Goal: Transaction & Acquisition: Obtain resource

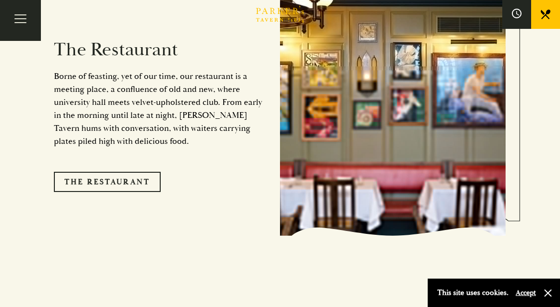
scroll to position [778, 0]
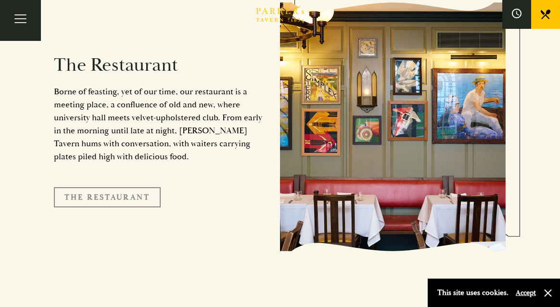
click at [137, 187] on link "The Restaurant" at bounding box center [107, 197] width 107 height 20
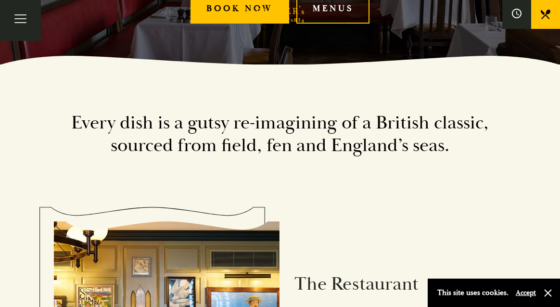
scroll to position [242, 0]
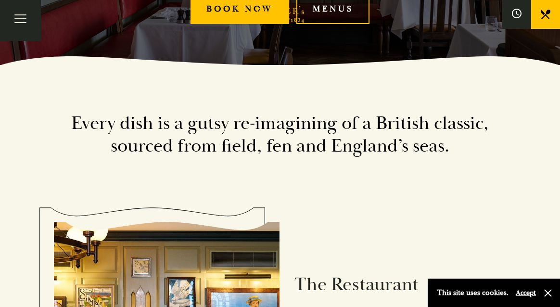
click at [345, 10] on link "Menus" at bounding box center [332, 9] width 73 height 29
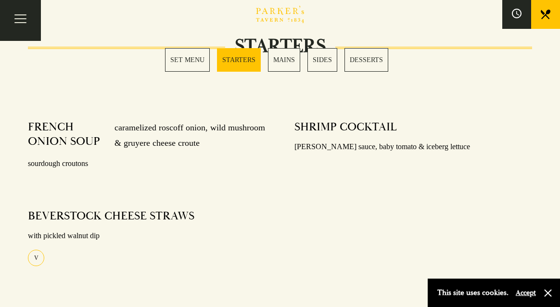
scroll to position [429, 0]
click at [282, 59] on link "MAINS" at bounding box center [284, 60] width 32 height 24
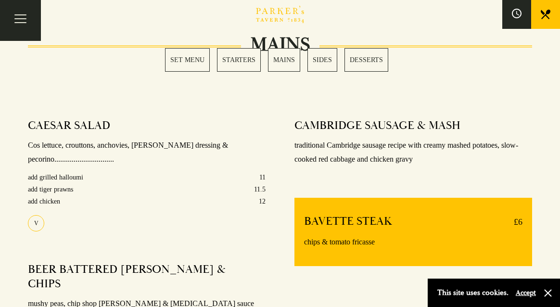
scroll to position [719, 0]
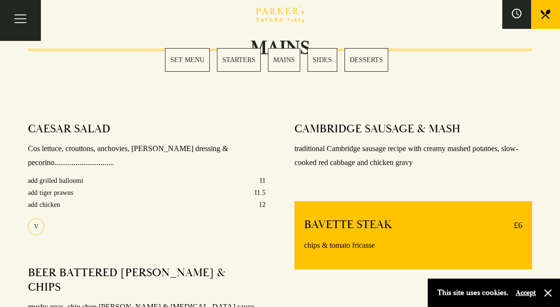
click at [276, 58] on link "MAINS" at bounding box center [284, 60] width 32 height 24
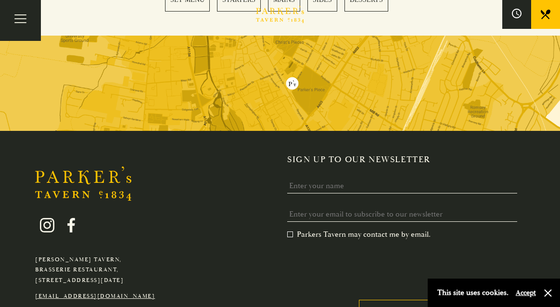
scroll to position [1423, 0]
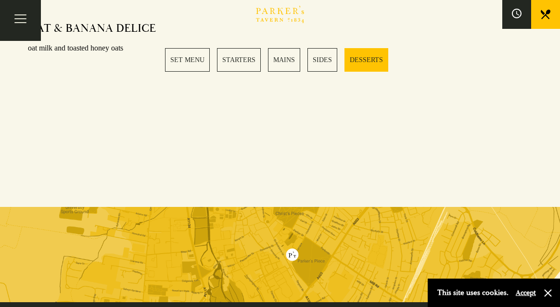
click at [549, 14] on icon at bounding box center [546, 15] width 10 height 10
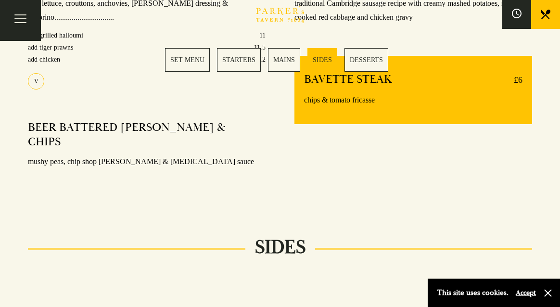
scroll to position [836, 0]
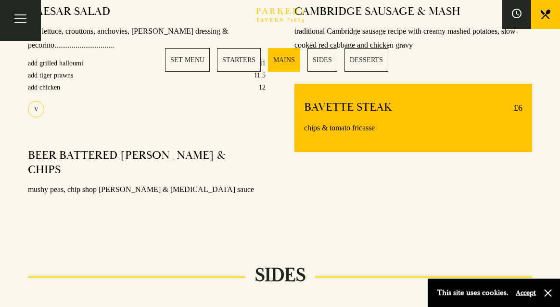
click at [286, 10] on icon "Brasserie Restaurant Cambridge | Parker's Tavern Cambridge Parker's Tavern is a…" at bounding box center [280, 14] width 48 height 17
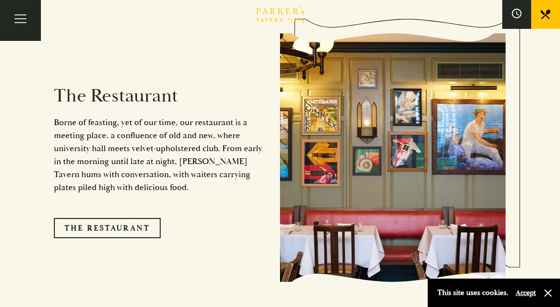
scroll to position [749, 0]
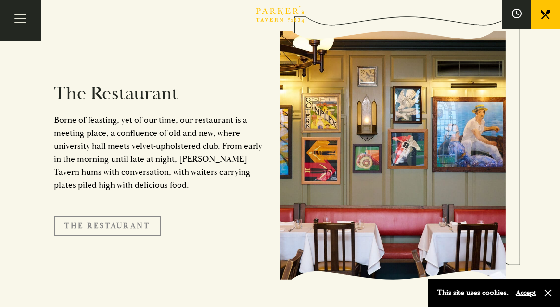
click at [118, 216] on link "The Restaurant" at bounding box center [107, 226] width 107 height 20
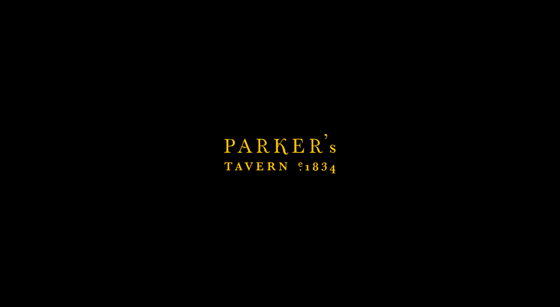
scroll to position [817, 0]
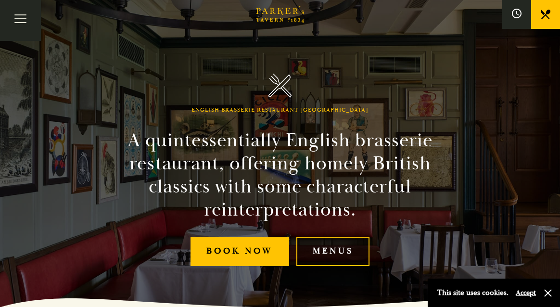
click at [332, 251] on link "Menus" at bounding box center [332, 251] width 73 height 29
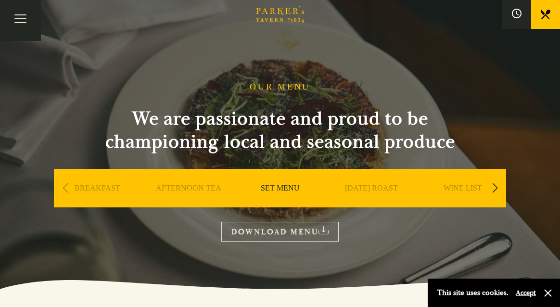
click at [286, 228] on link "DOWNLOAD MENU" at bounding box center [279, 232] width 117 height 20
